Goal: Task Accomplishment & Management: Use online tool/utility

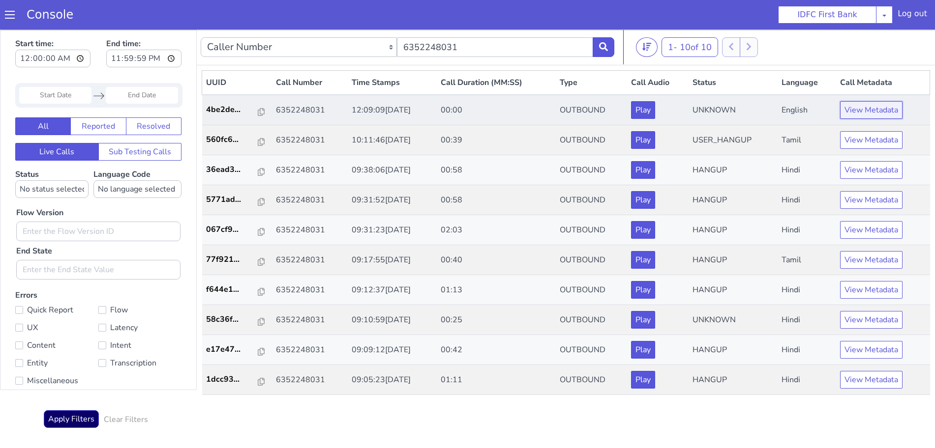
click at [880, 109] on button "View Metadata" at bounding box center [871, 110] width 62 height 18
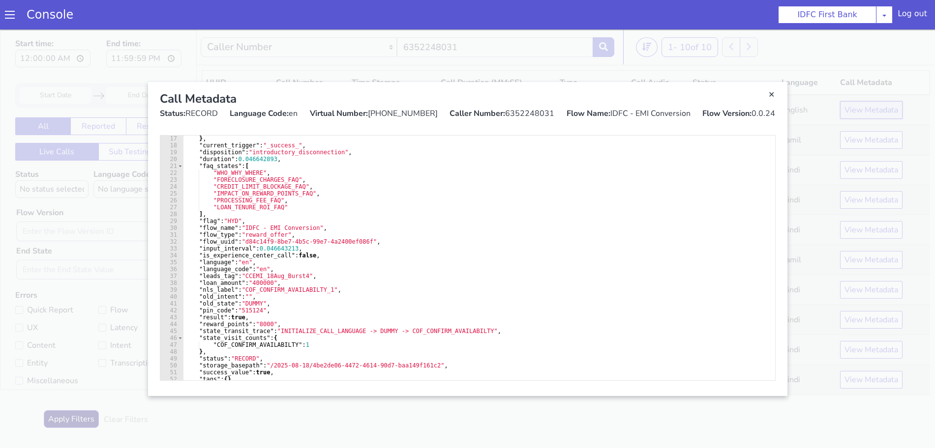
scroll to position [111, 0]
click at [772, 97] on link "Close" at bounding box center [772, 95] width 10 height 10
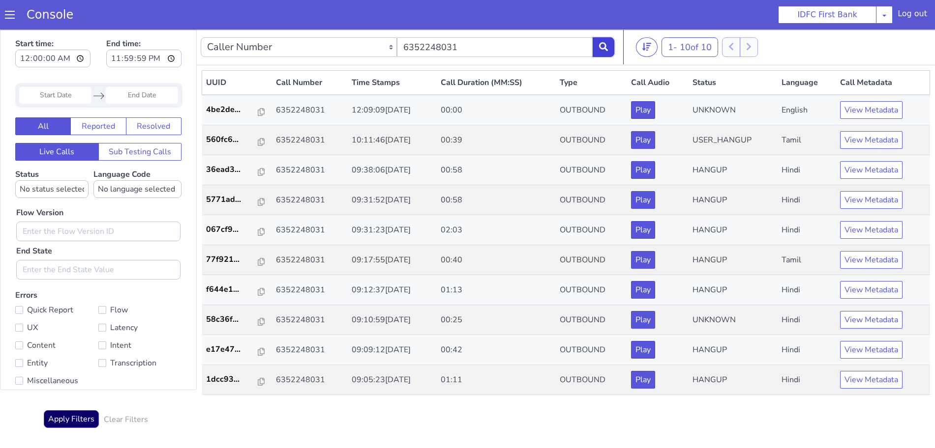
click at [599, 53] on button at bounding box center [604, 47] width 22 height 20
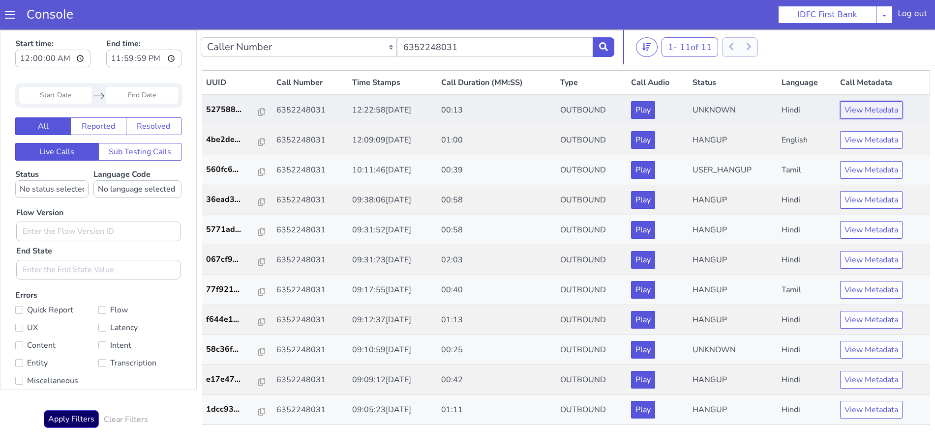
click at [878, 104] on button "View Metadata" at bounding box center [871, 110] width 62 height 18
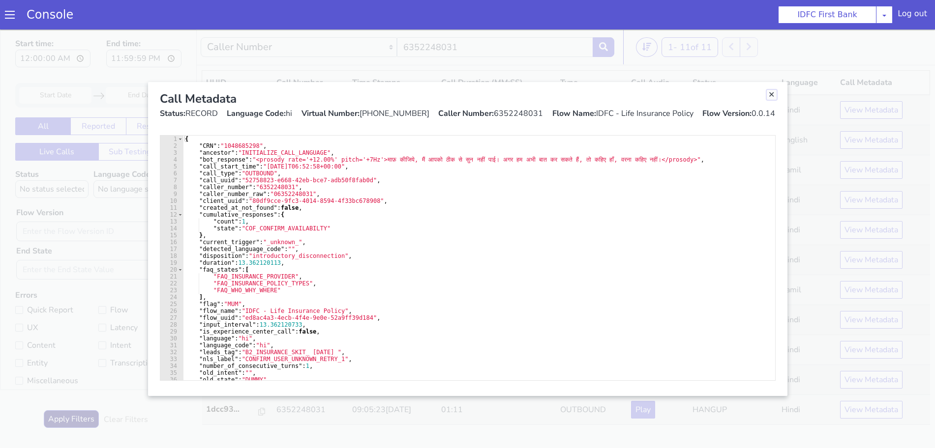
click at [767, 93] on link "Close" at bounding box center [772, 95] width 10 height 10
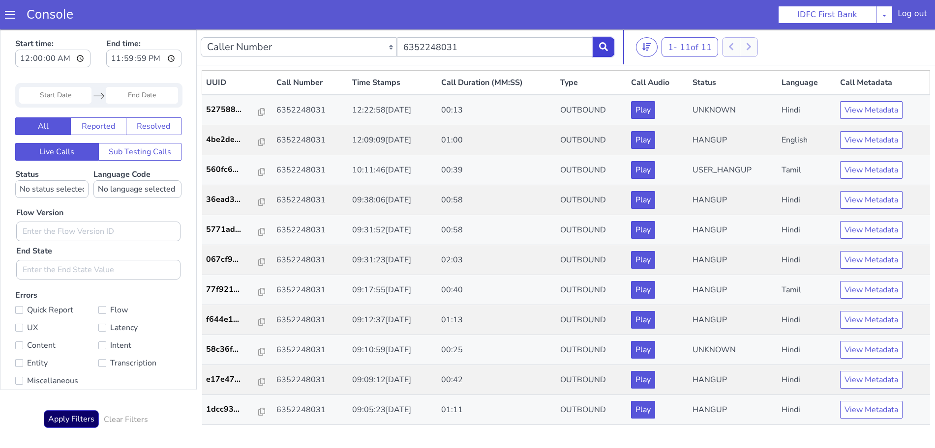
click at [604, 44] on icon at bounding box center [603, 46] width 9 height 9
click at [601, 47] on icon at bounding box center [603, 46] width 9 height 9
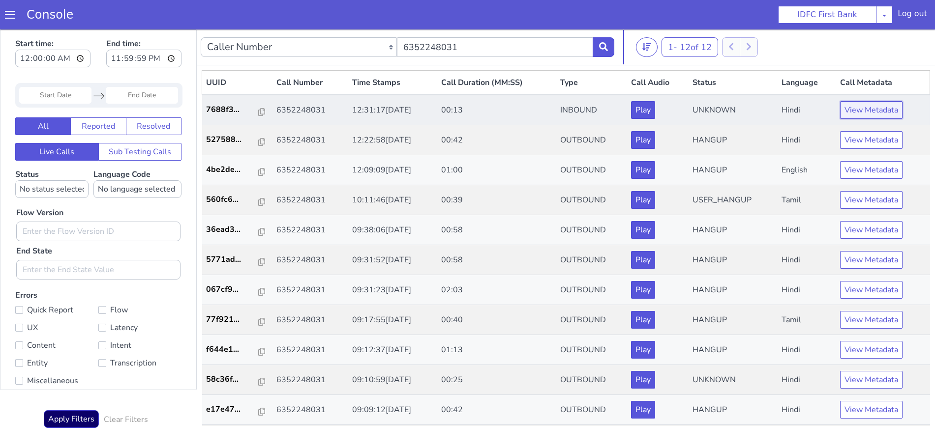
click at [865, 107] on button "View Metadata" at bounding box center [871, 110] width 62 height 18
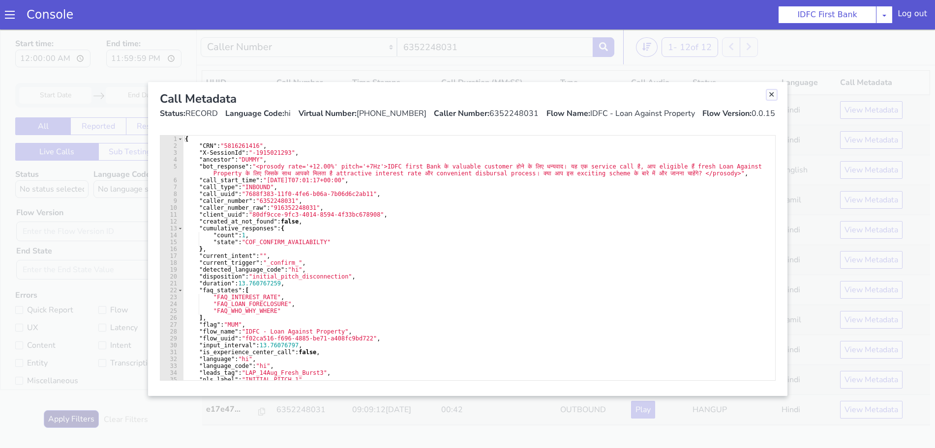
click at [769, 94] on link "Close" at bounding box center [772, 95] width 10 height 10
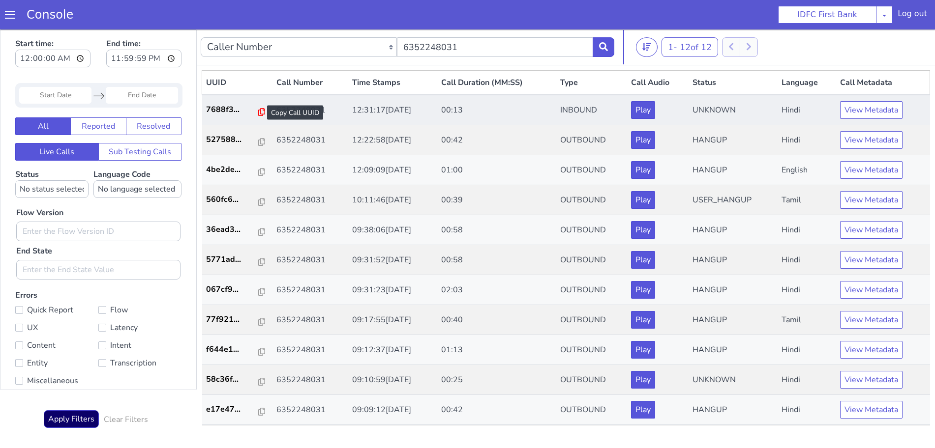
click at [258, 110] on icon at bounding box center [261, 112] width 7 height 8
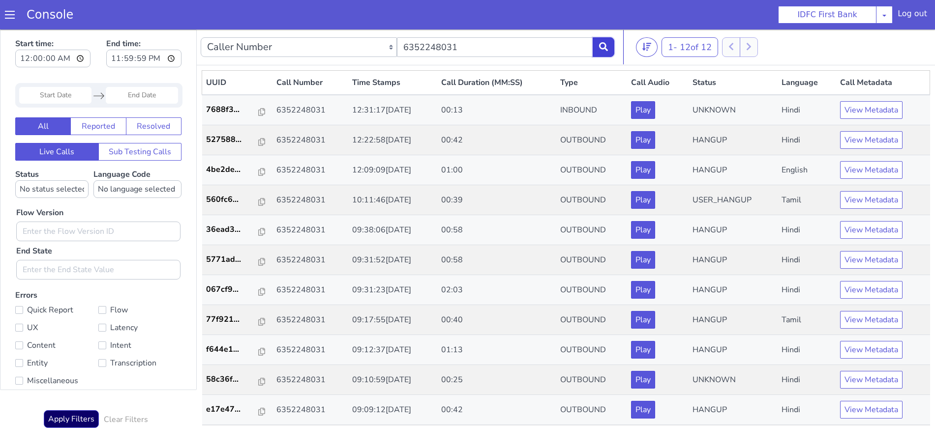
click at [609, 47] on button at bounding box center [604, 47] width 22 height 20
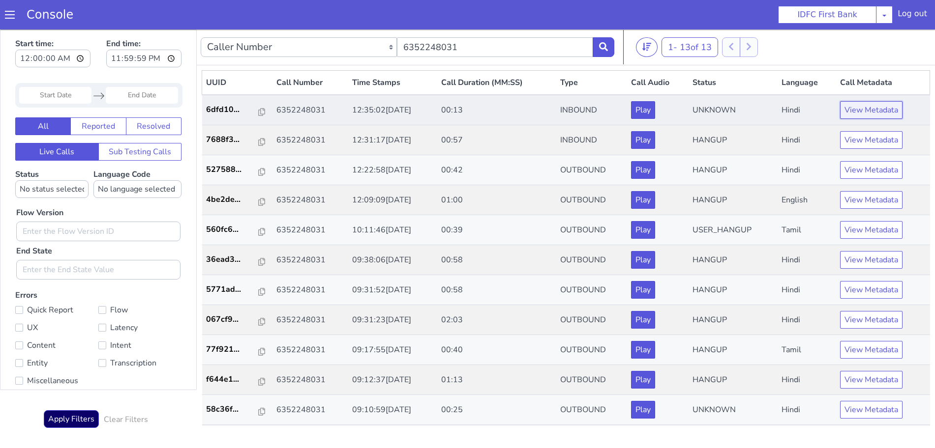
click at [843, 112] on button "View Metadata" at bounding box center [871, 110] width 62 height 18
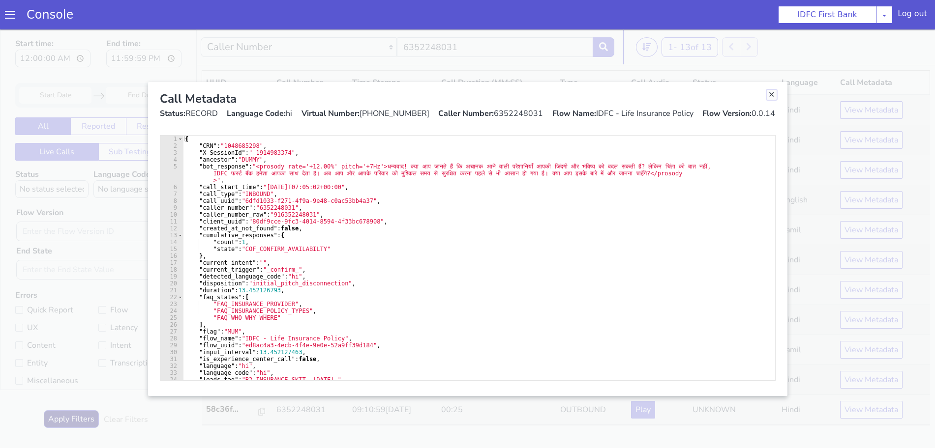
click at [770, 93] on link "Close" at bounding box center [772, 95] width 10 height 10
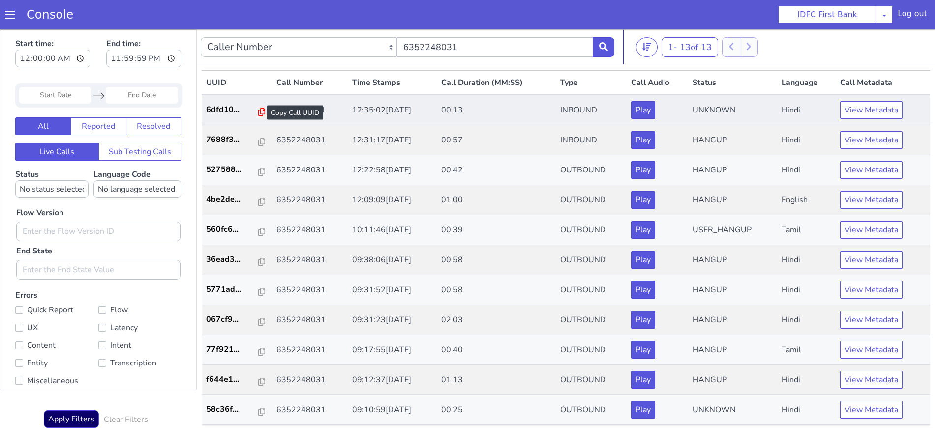
click at [258, 110] on icon at bounding box center [261, 112] width 7 height 8
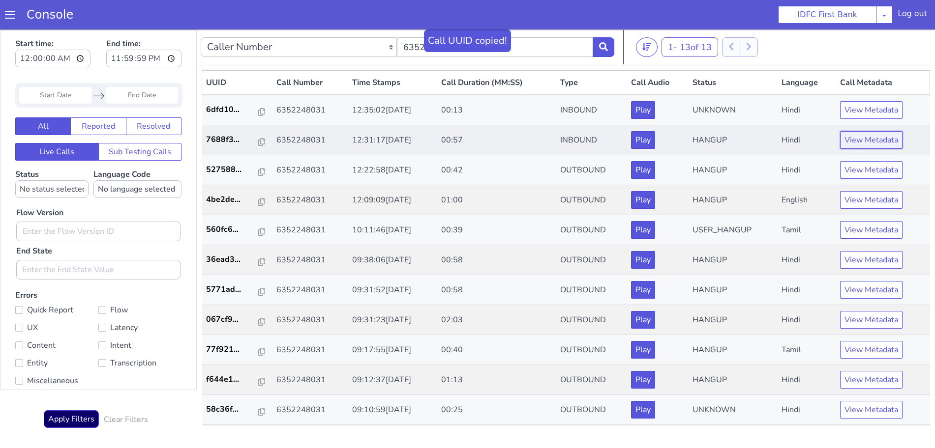
click at [868, 148] on button "View Metadata" at bounding box center [871, 140] width 62 height 18
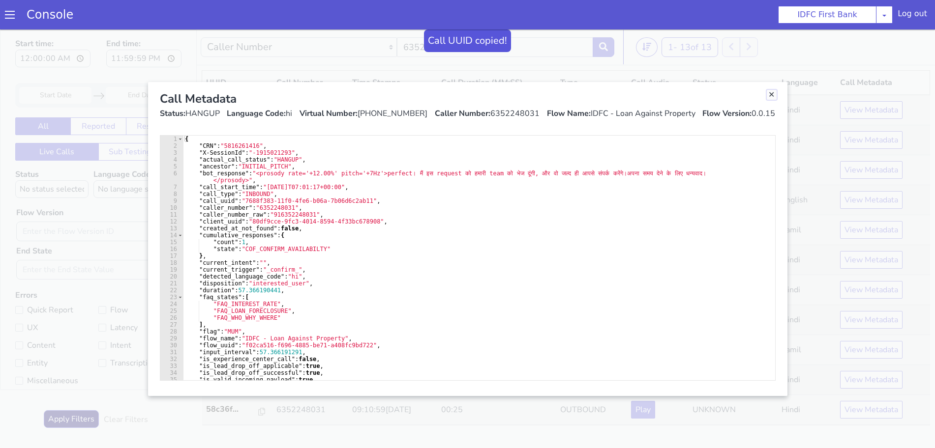
click at [774, 96] on link "Close" at bounding box center [772, 95] width 10 height 10
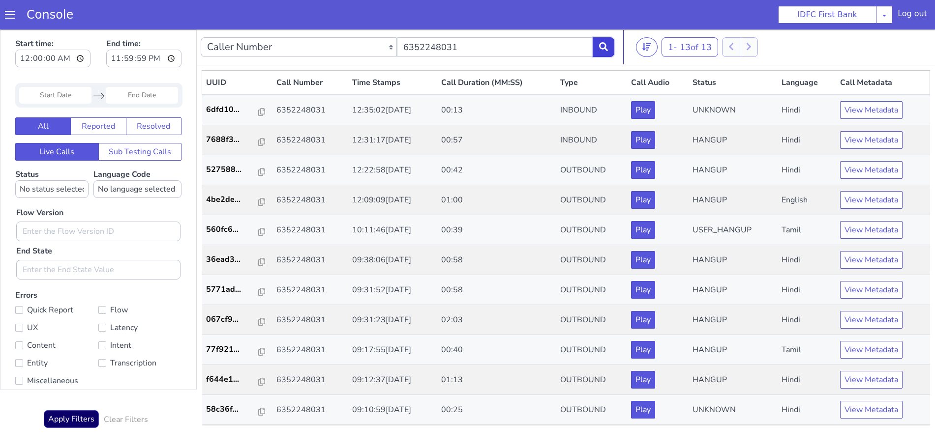
click at [598, 48] on button at bounding box center [604, 47] width 22 height 20
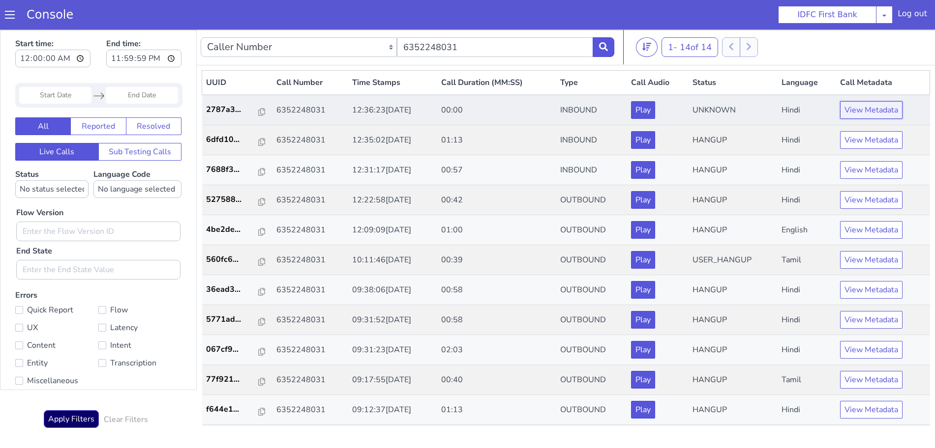
click at [849, 112] on button "View Metadata" at bounding box center [871, 110] width 62 height 18
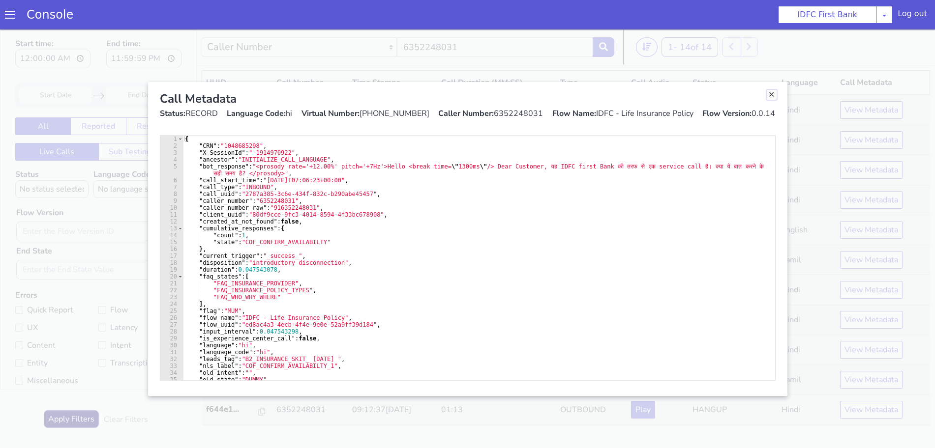
click at [770, 93] on link "Close" at bounding box center [772, 95] width 10 height 10
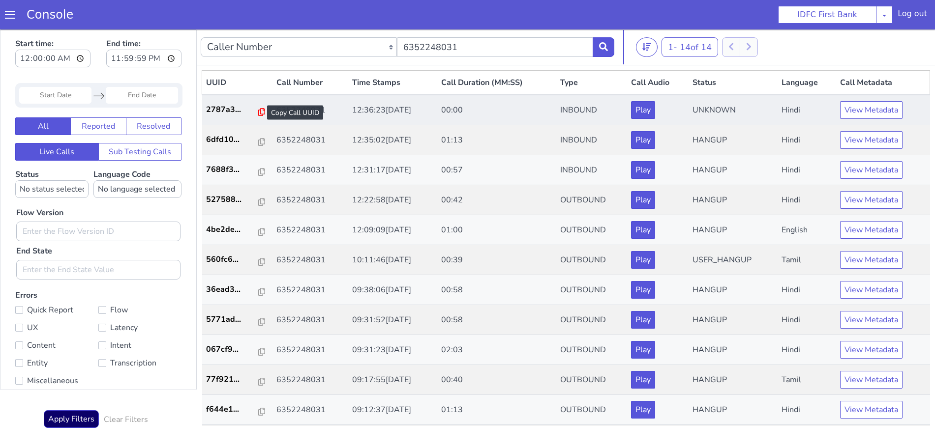
click at [258, 110] on icon at bounding box center [261, 112] width 7 height 8
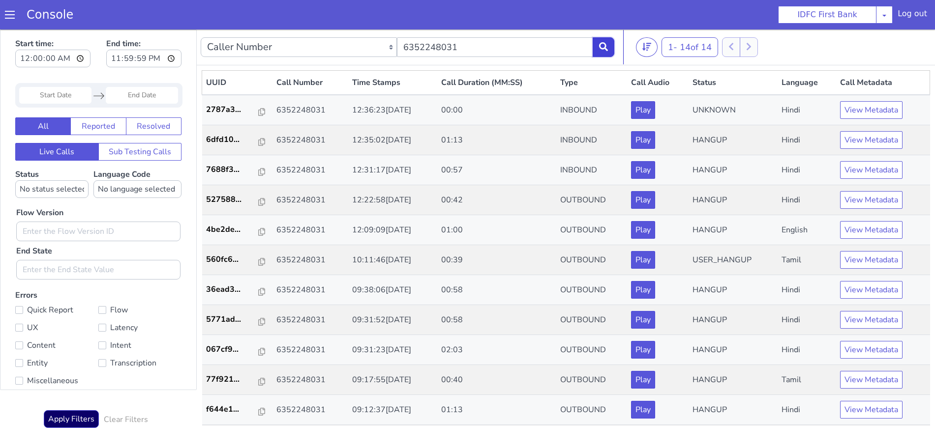
click at [607, 44] on icon at bounding box center [603, 46] width 9 height 9
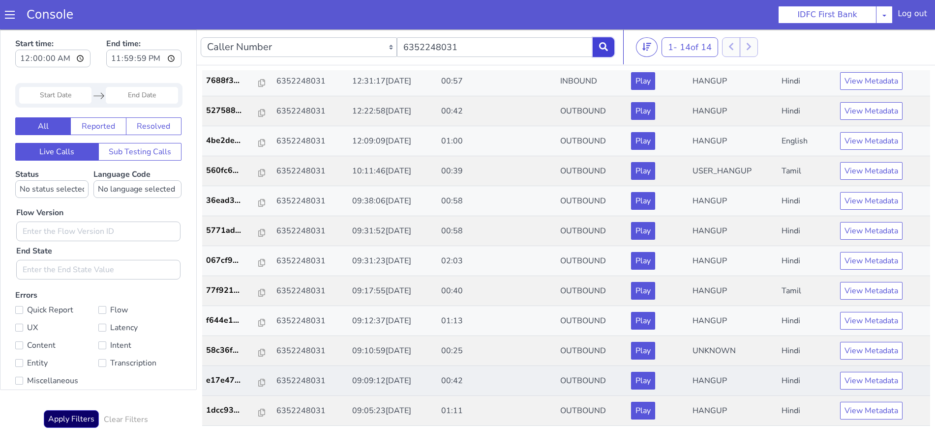
scroll to position [3, 0]
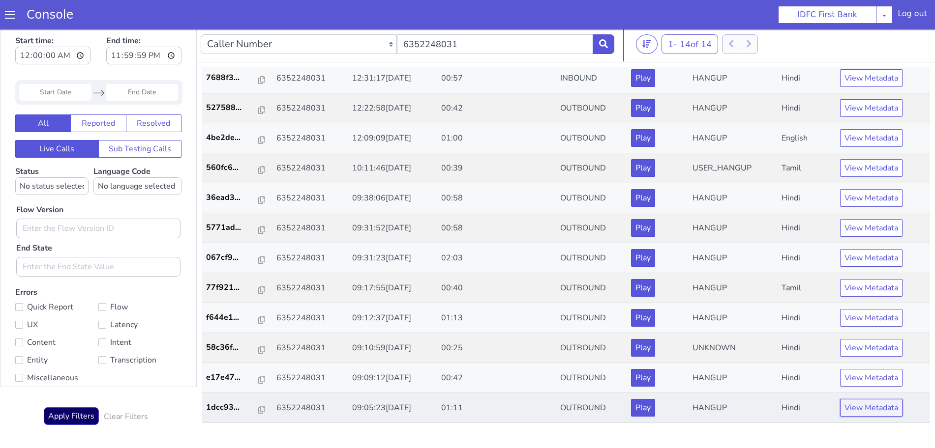
click at [880, 410] on button "View Metadata" at bounding box center [871, 408] width 62 height 18
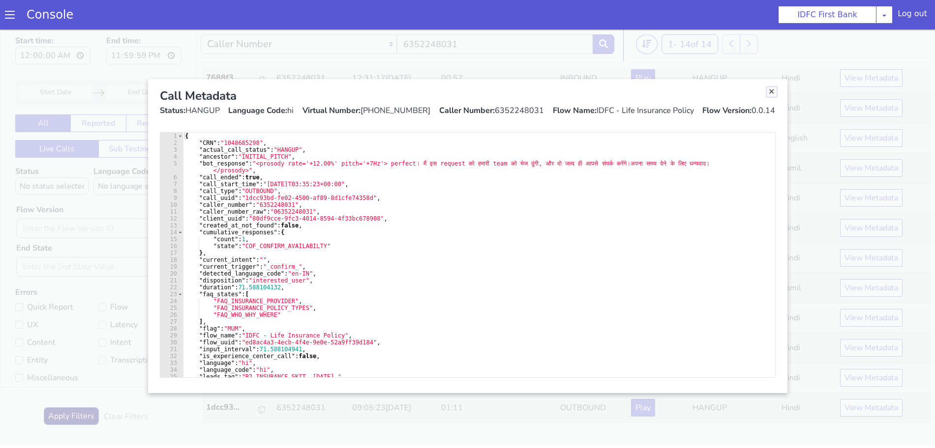
click at [771, 89] on link "Close" at bounding box center [772, 92] width 10 height 10
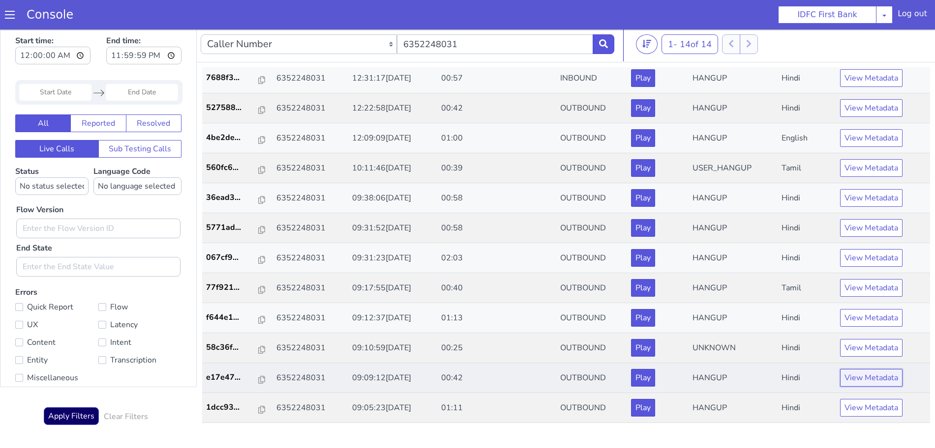
click at [873, 374] on button "View Metadata" at bounding box center [871, 378] width 62 height 18
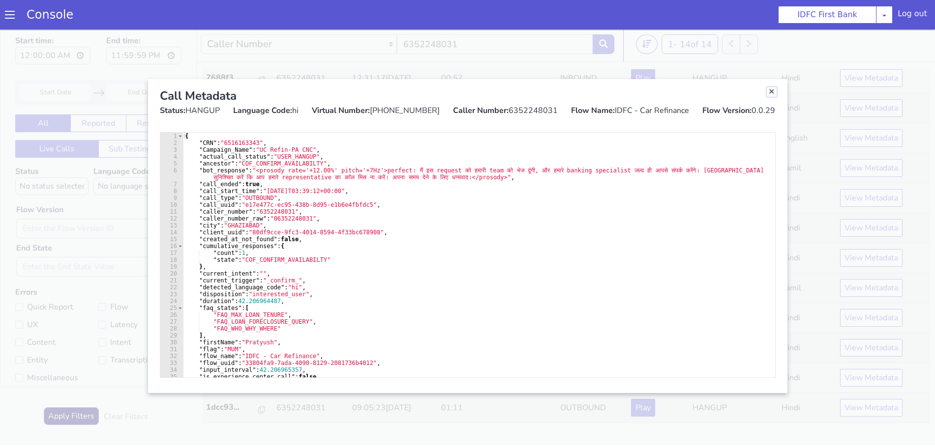
click at [771, 90] on link "Close" at bounding box center [772, 92] width 10 height 10
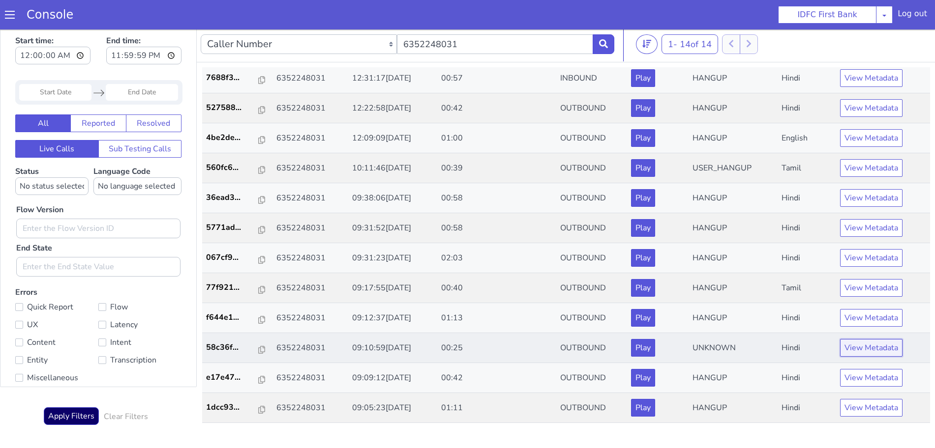
click at [871, 346] on button "View Metadata" at bounding box center [871, 348] width 62 height 18
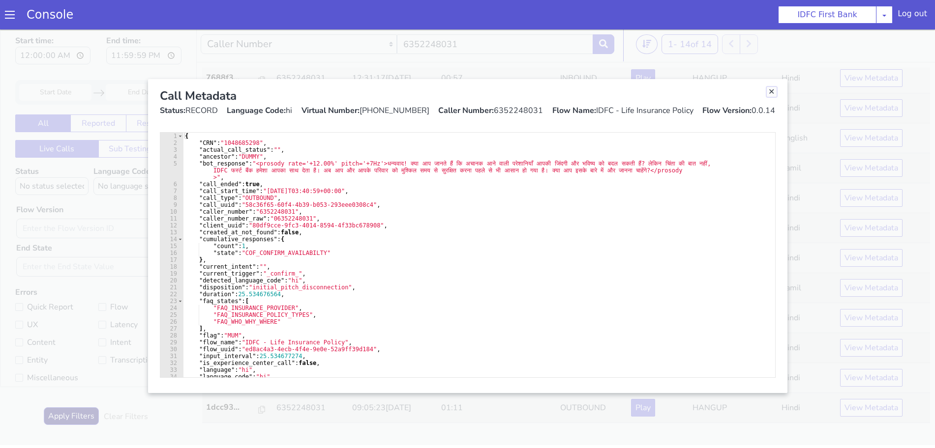
click at [773, 91] on link "Close" at bounding box center [772, 92] width 10 height 10
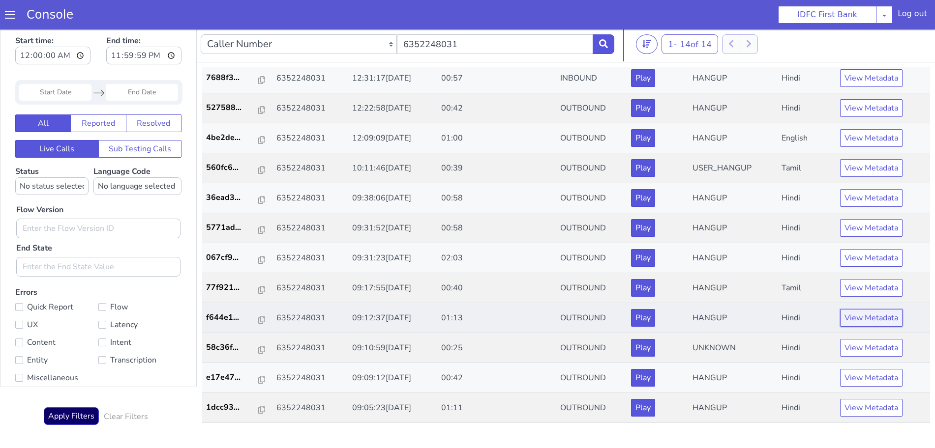
click at [871, 318] on button "View Metadata" at bounding box center [871, 318] width 62 height 18
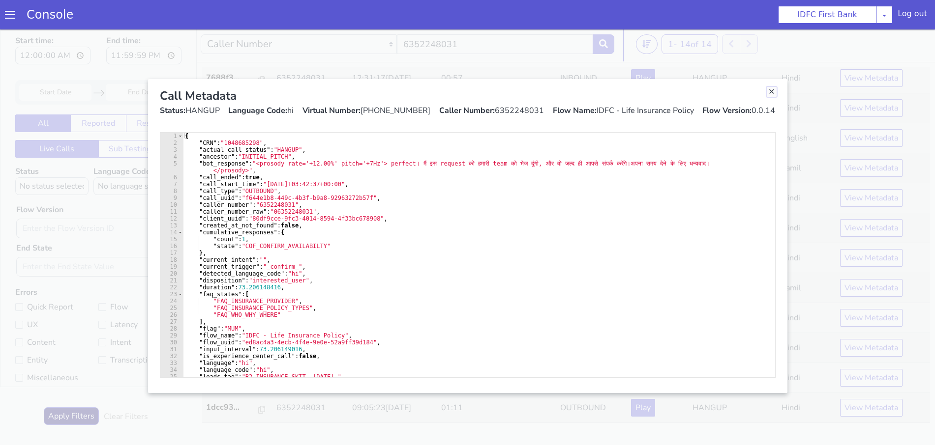
click at [767, 91] on link "Close" at bounding box center [772, 92] width 10 height 10
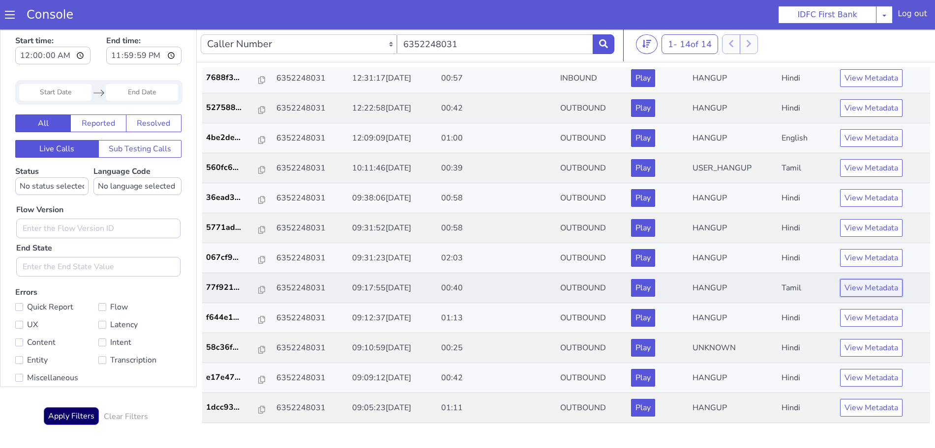
click at [869, 290] on button "View Metadata" at bounding box center [871, 288] width 62 height 18
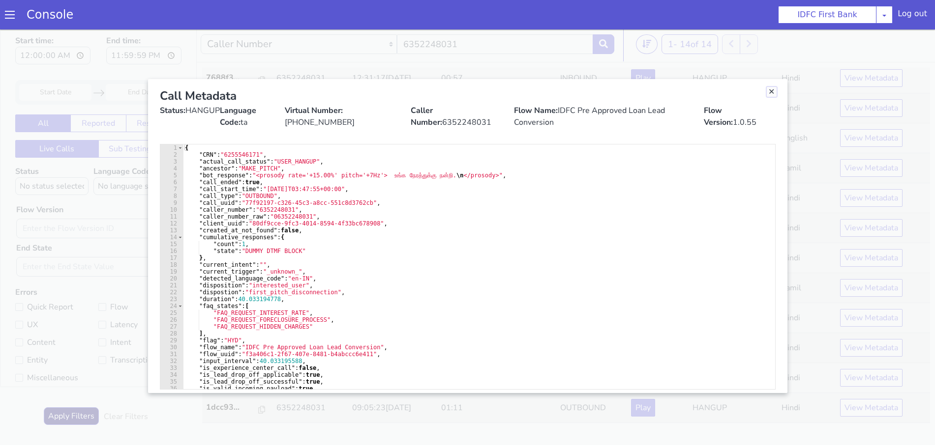
click at [767, 89] on link "Close" at bounding box center [772, 92] width 10 height 10
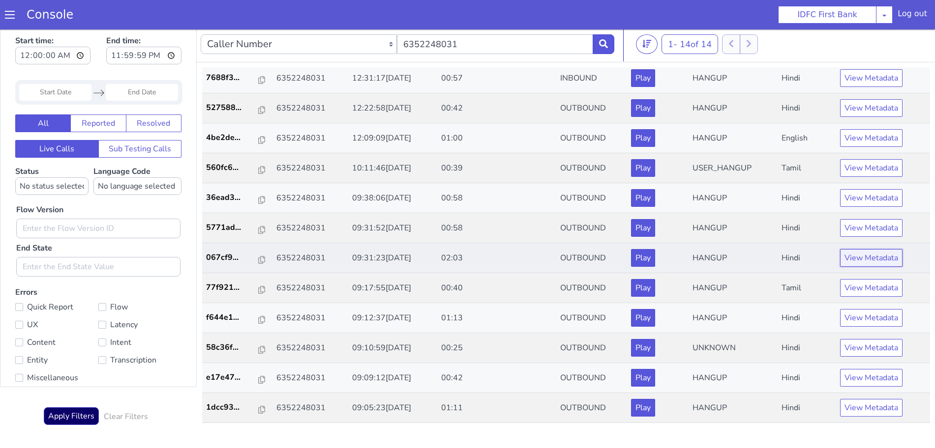
click at [870, 250] on button "View Metadata" at bounding box center [871, 258] width 62 height 18
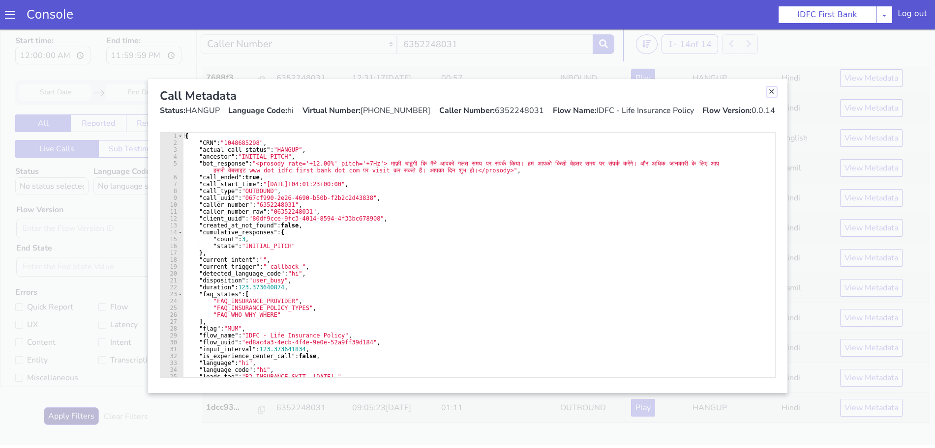
click at [769, 90] on link "Close" at bounding box center [772, 92] width 10 height 10
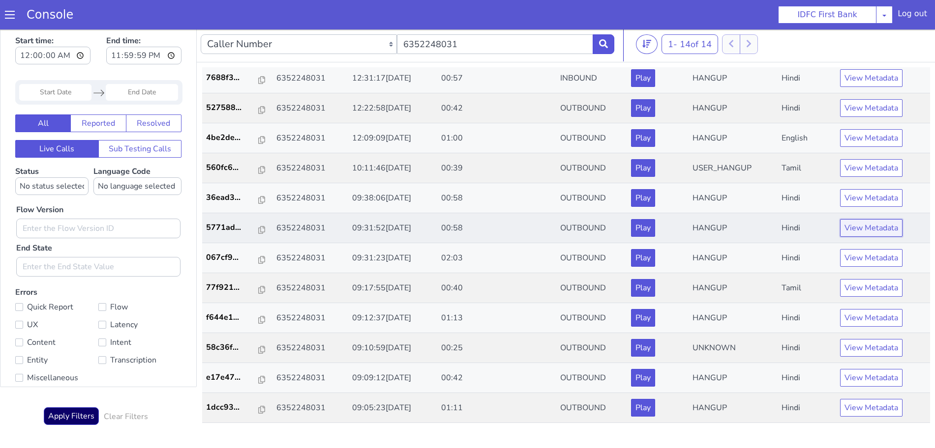
click at [863, 221] on button "View Metadata" at bounding box center [871, 228] width 62 height 18
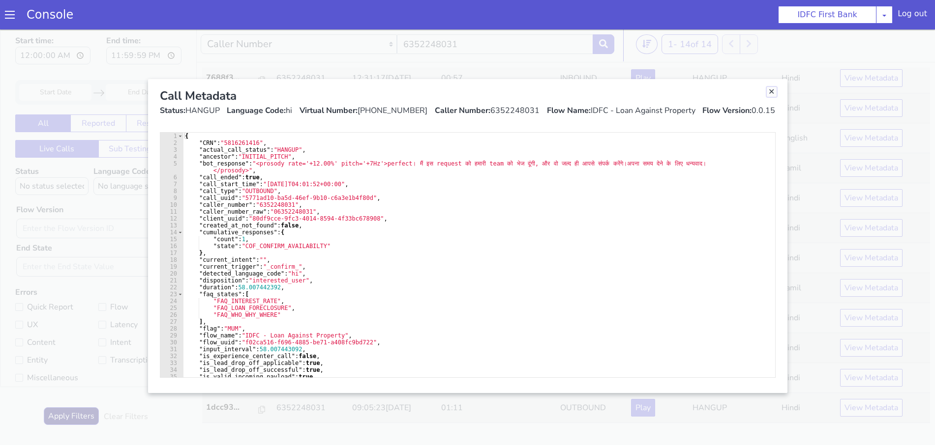
click at [771, 89] on link "Close" at bounding box center [772, 92] width 10 height 10
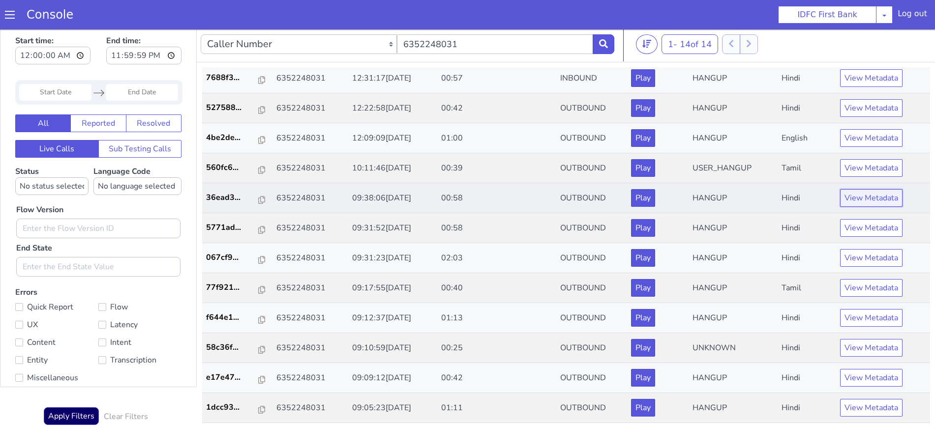
click at [877, 198] on button "View Metadata" at bounding box center [871, 198] width 62 height 18
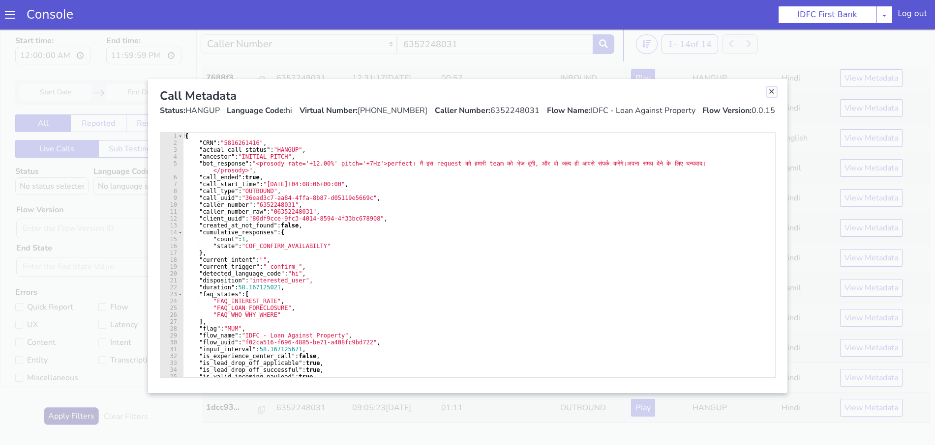
click at [769, 92] on link "Close" at bounding box center [772, 92] width 10 height 10
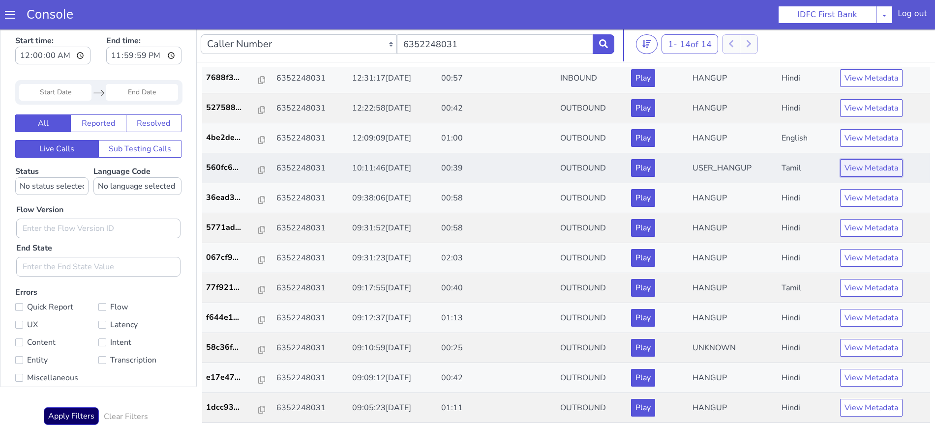
click at [863, 163] on button "View Metadata" at bounding box center [871, 168] width 62 height 18
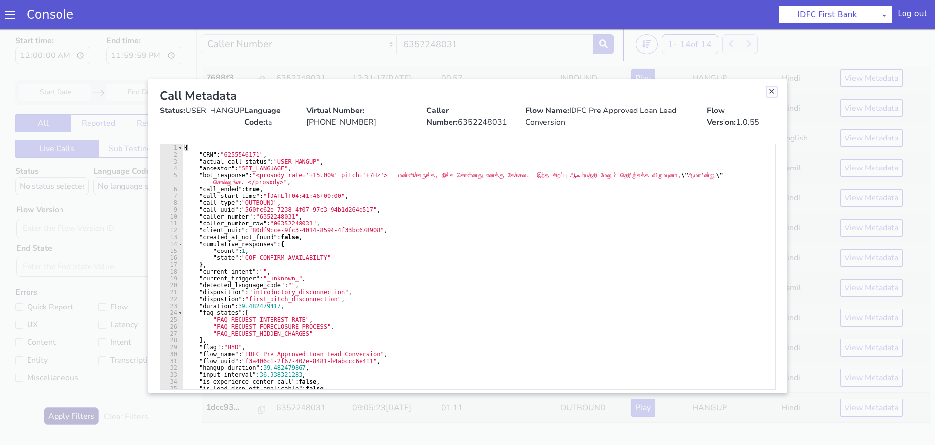
click at [771, 91] on link "Close" at bounding box center [772, 92] width 10 height 10
